Goal: Task Accomplishment & Management: Complete application form

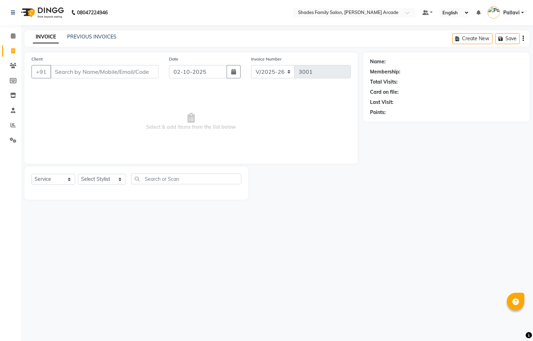
select select "5538"
select select "service"
click at [86, 39] on link "PREVIOUS INVOICES" at bounding box center [91, 37] width 49 height 6
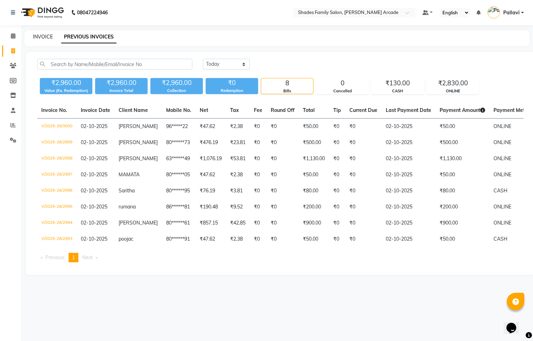
click at [45, 38] on link "INVOICE" at bounding box center [43, 37] width 20 height 6
select select "service"
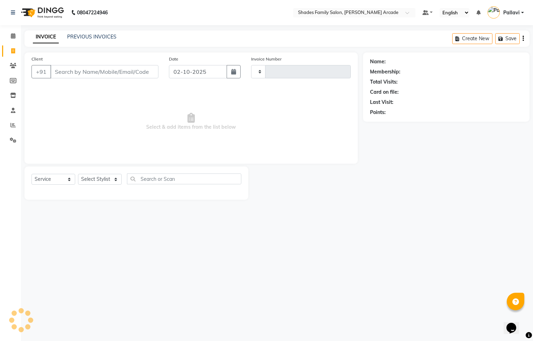
type input "3001"
select select "5538"
click at [65, 68] on input "Client" at bounding box center [104, 71] width 108 height 13
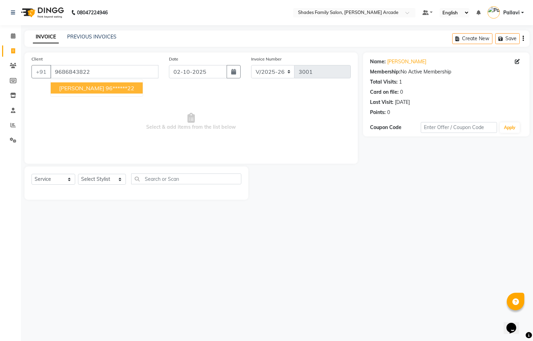
click at [106, 91] on ngb-highlight "96******22" at bounding box center [120, 88] width 29 height 7
type input "96******22"
click at [102, 183] on select "Select Stylist Admin [PERSON_NAME] [PERSON_NAME] Anuradha Ashwini Ayesha [PERSO…" at bounding box center [102, 179] width 48 height 11
select select "92334"
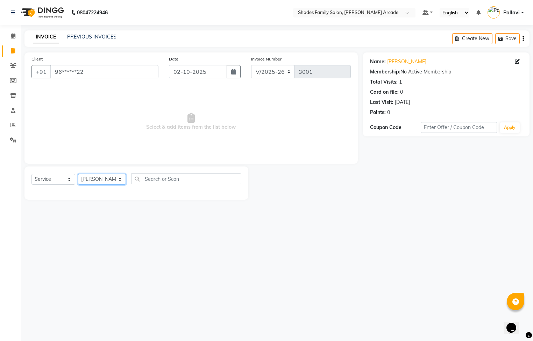
click at [78, 174] on select "Select Stylist Admin [PERSON_NAME] [PERSON_NAME] Anuradha Ashwini Ayesha [PERSO…" at bounding box center [102, 179] width 48 height 11
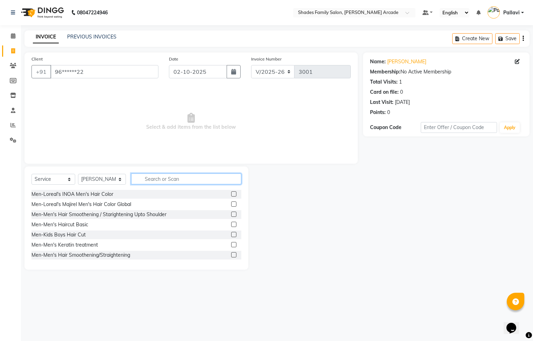
click at [156, 182] on input "text" at bounding box center [186, 178] width 110 height 11
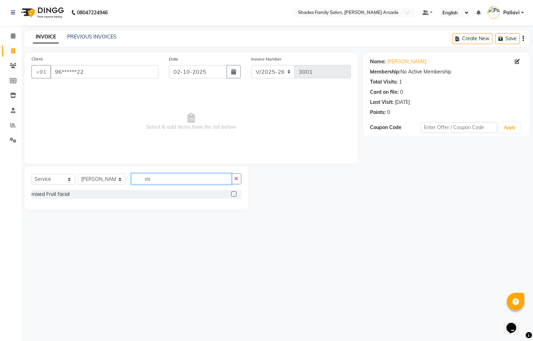
type input "mi"
click at [234, 194] on label at bounding box center [233, 193] width 5 height 5
click at [234, 194] on input "checkbox" at bounding box center [233, 194] width 5 height 5
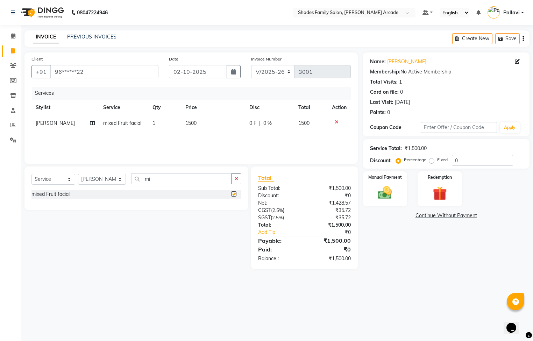
checkbox input "false"
drag, startPoint x: 240, startPoint y: 178, endPoint x: 236, endPoint y: 178, distance: 3.8
click at [240, 178] on button "button" at bounding box center [236, 178] width 10 height 11
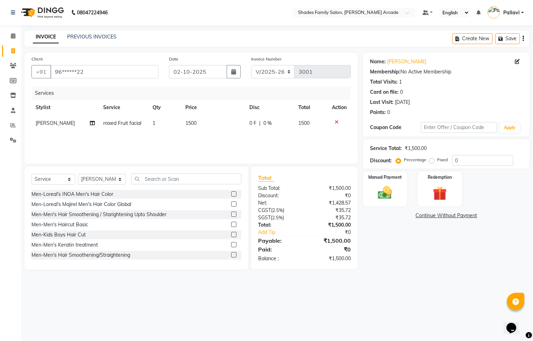
click at [188, 126] on td "1500" at bounding box center [213, 123] width 64 height 16
select select "92334"
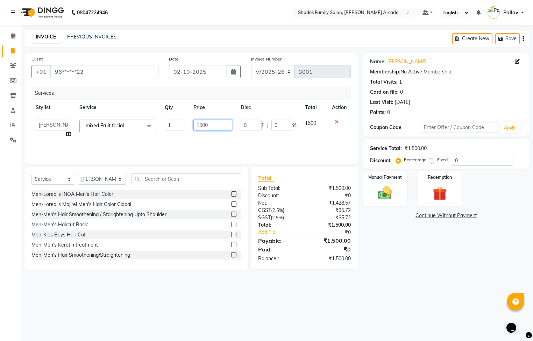
click at [225, 127] on input "1500" at bounding box center [212, 125] width 39 height 11
type input "1"
type input "1400"
click at [223, 181] on input "text" at bounding box center [186, 178] width 110 height 11
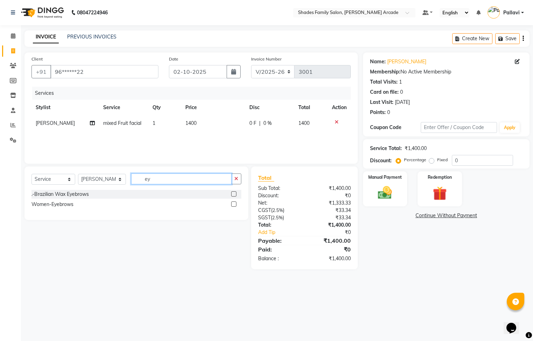
type input "ey"
click at [234, 206] on label at bounding box center [233, 203] width 5 height 5
click at [234, 206] on input "checkbox" at bounding box center [233, 204] width 5 height 5
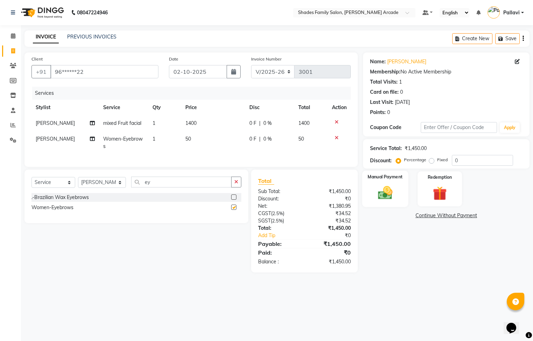
checkbox input "false"
click at [392, 199] on img at bounding box center [385, 193] width 24 height 17
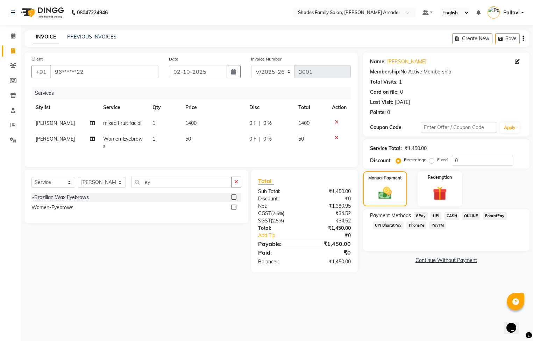
click at [472, 216] on span "ONLINE" at bounding box center [471, 216] width 18 height 8
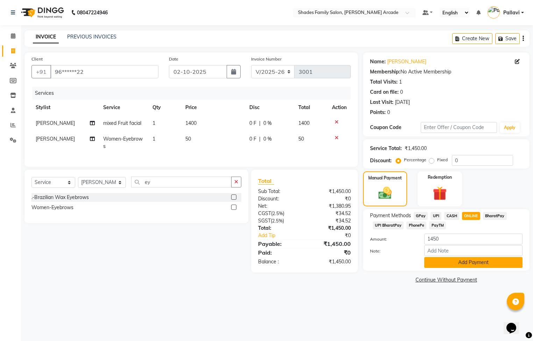
click at [465, 260] on button "Add Payment" at bounding box center [473, 262] width 98 height 11
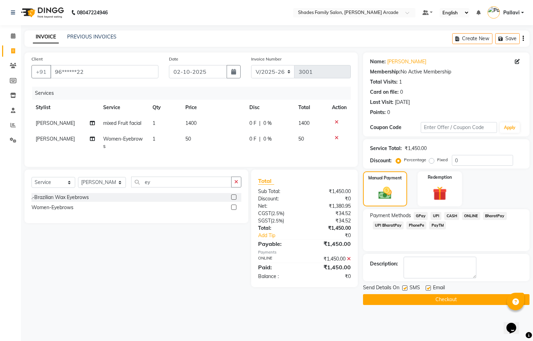
click at [450, 303] on button "Checkout" at bounding box center [446, 299] width 166 height 11
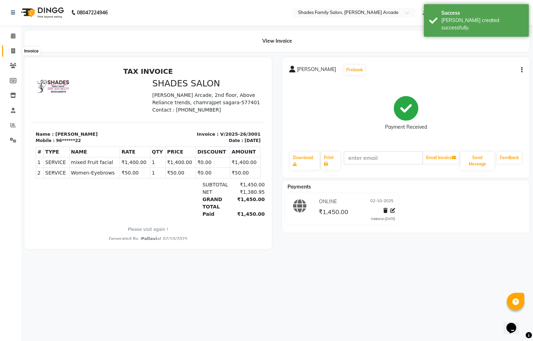
click at [16, 49] on span at bounding box center [13, 51] width 12 height 8
select select "service"
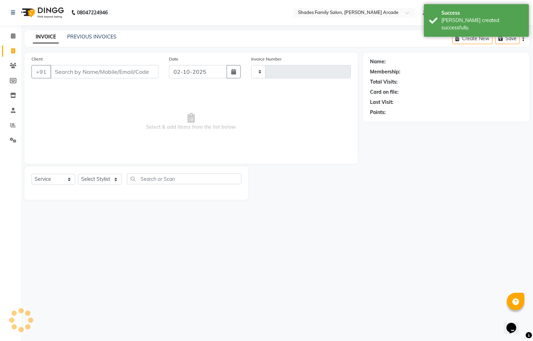
type input "3002"
select select "5538"
click at [81, 69] on input "Client" at bounding box center [104, 71] width 108 height 13
type input "9008636628"
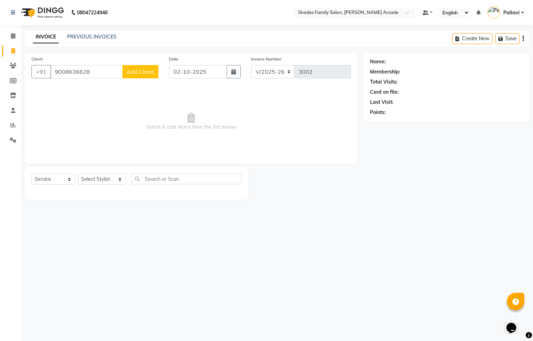
click at [157, 70] on button "Add Client" at bounding box center [140, 71] width 36 height 13
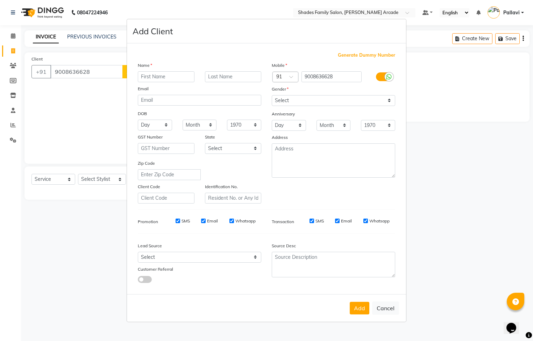
click at [154, 78] on input "text" at bounding box center [166, 76] width 57 height 11
type input "[PERSON_NAME]"
click at [304, 106] on select "Select [DEMOGRAPHIC_DATA] [DEMOGRAPHIC_DATA] Other Prefer Not To Say" at bounding box center [333, 100] width 123 height 11
select select "[DEMOGRAPHIC_DATA]"
click at [272, 95] on select "Select [DEMOGRAPHIC_DATA] [DEMOGRAPHIC_DATA] Other Prefer Not To Say" at bounding box center [333, 100] width 123 height 11
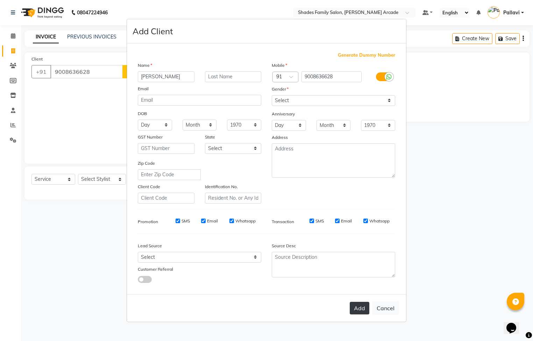
click at [357, 308] on button "Add" at bounding box center [360, 308] width 20 height 13
type input "90******28"
select select
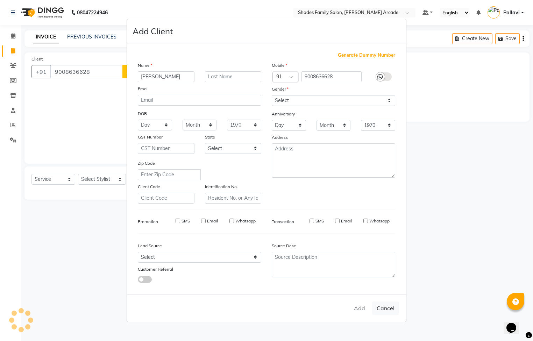
select select
checkbox input "false"
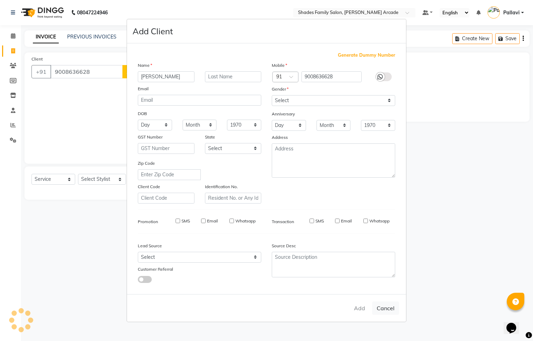
checkbox input "false"
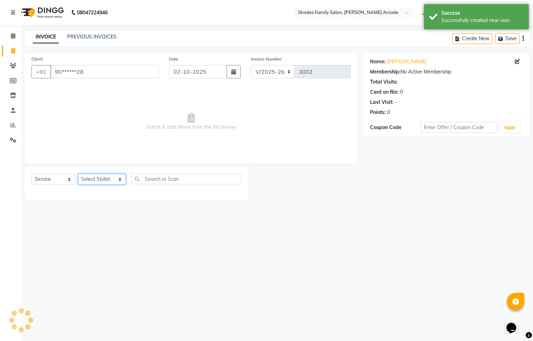
click at [87, 184] on select "Select Stylist Admin [PERSON_NAME] [PERSON_NAME] Anuradha Ashwini Ayesha [PERSO…" at bounding box center [102, 179] width 48 height 11
select select "89299"
click at [78, 174] on select "Select Stylist Admin [PERSON_NAME] [PERSON_NAME] Anuradha Ashwini Ayesha [PERSO…" at bounding box center [102, 179] width 48 height 11
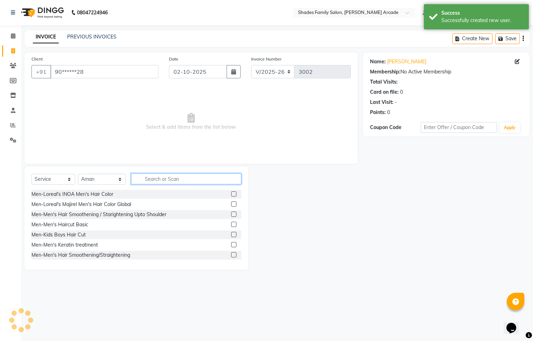
click at [166, 184] on input "text" at bounding box center [186, 178] width 110 height 11
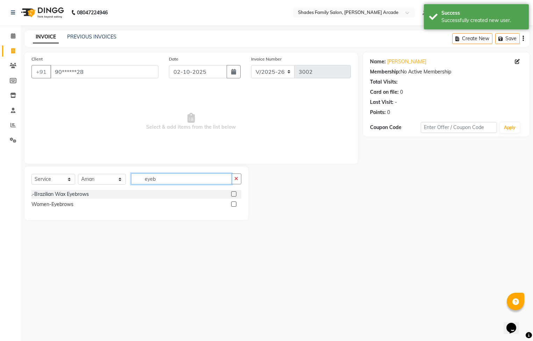
type input "eyeb"
click at [234, 204] on label at bounding box center [233, 203] width 5 height 5
click at [234, 204] on input "checkbox" at bounding box center [233, 204] width 5 height 5
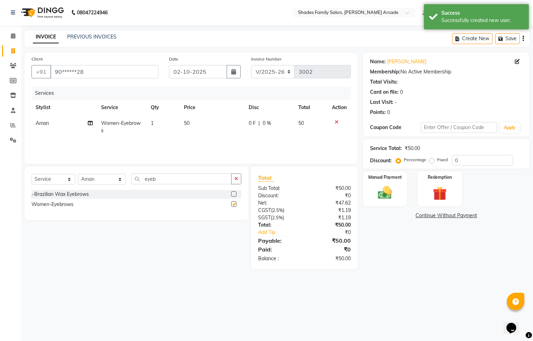
checkbox input "false"
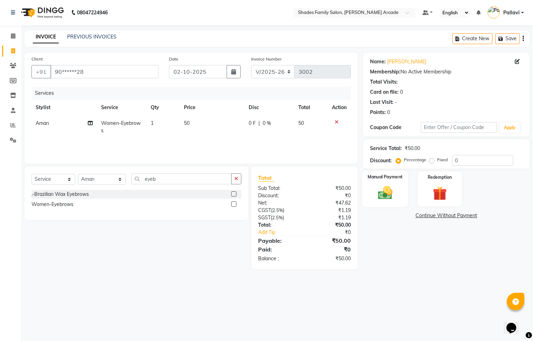
click at [372, 187] on div "Manual Payment" at bounding box center [385, 189] width 46 height 36
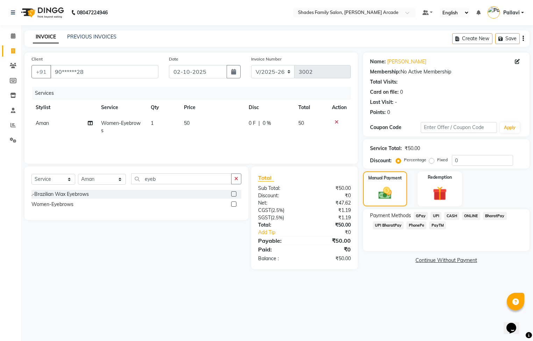
click at [471, 212] on span "ONLINE" at bounding box center [471, 216] width 18 height 8
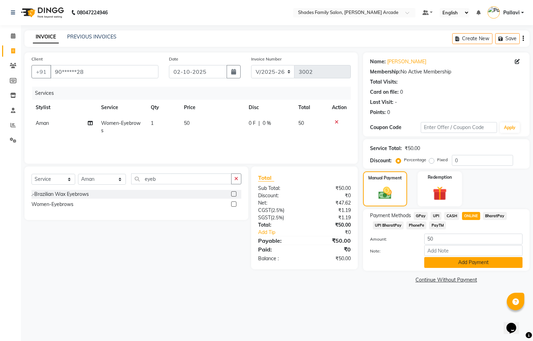
click at [470, 262] on button "Add Payment" at bounding box center [473, 262] width 98 height 11
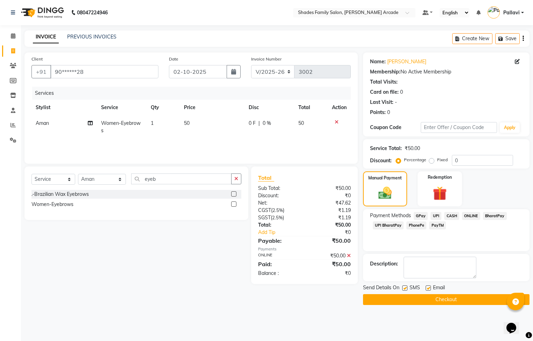
click at [467, 299] on button "Checkout" at bounding box center [446, 299] width 166 height 11
